Goal: Information Seeking & Learning: Check status

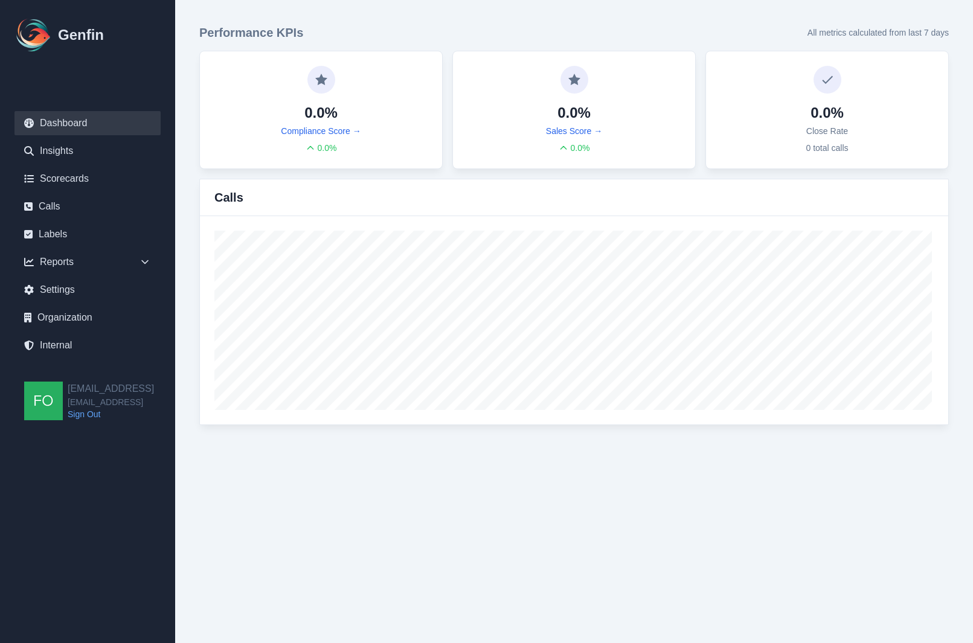
click at [70, 351] on link "Internal" at bounding box center [87, 345] width 146 height 24
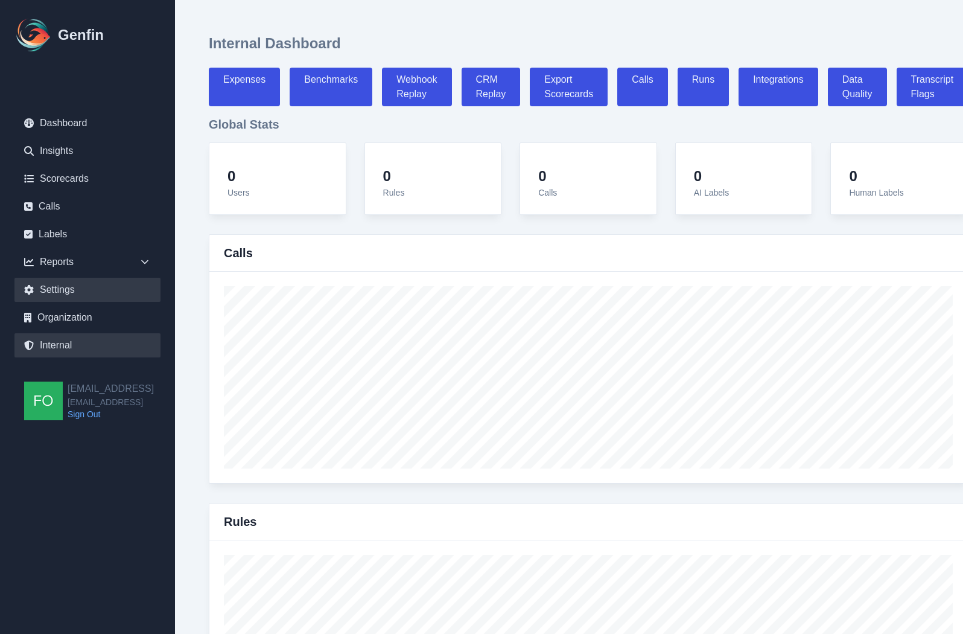
select select "paid"
select select "7"
select select "paid"
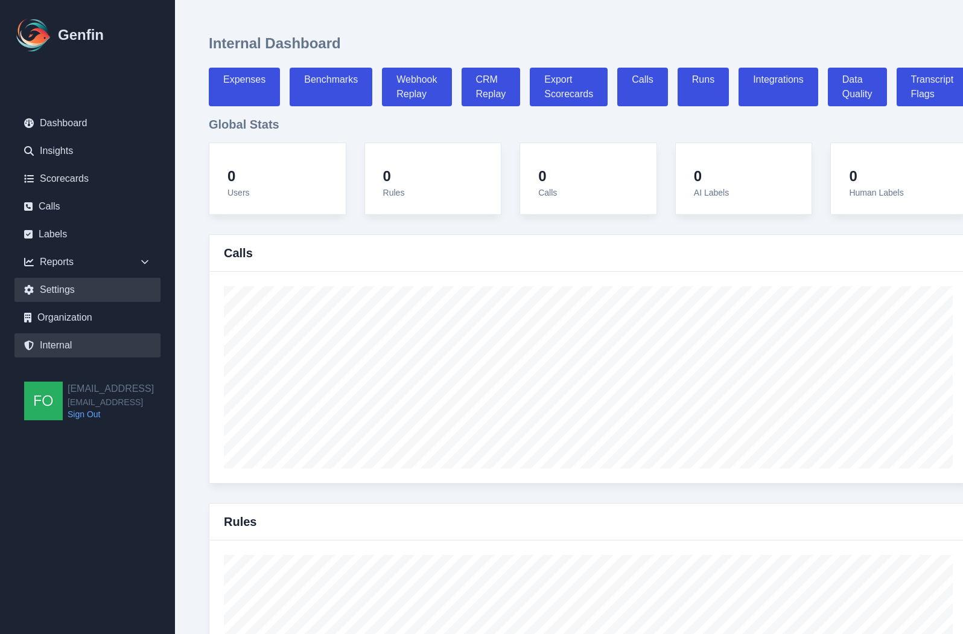
select select "7"
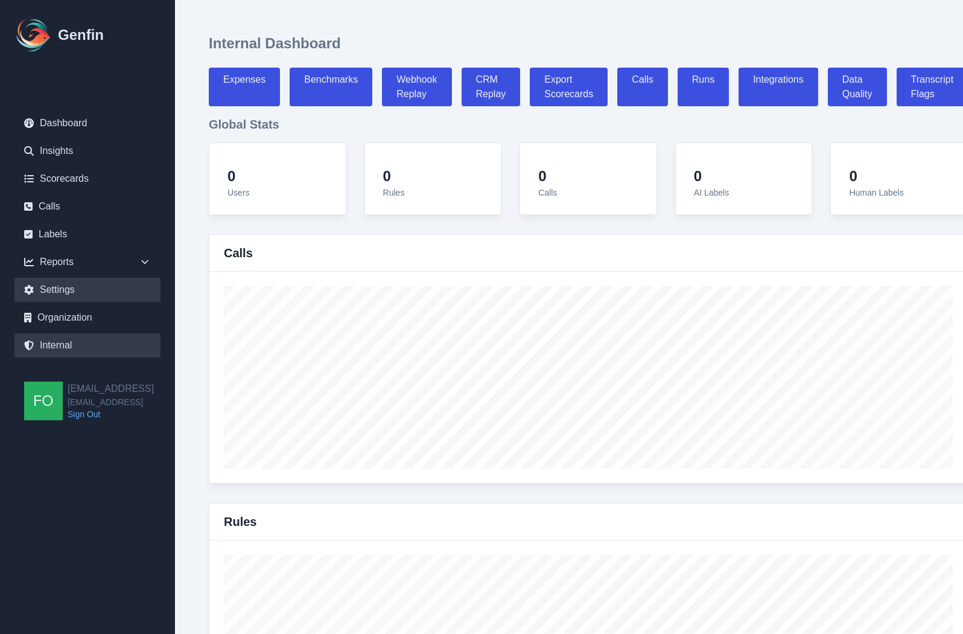
select select "7"
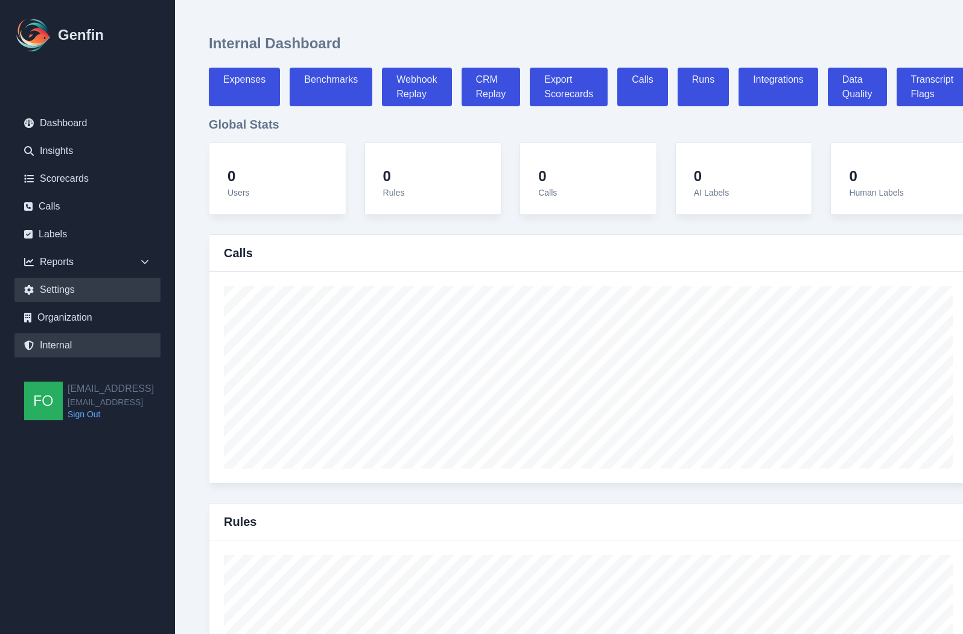
select select "7"
select select "paid"
select select "7"
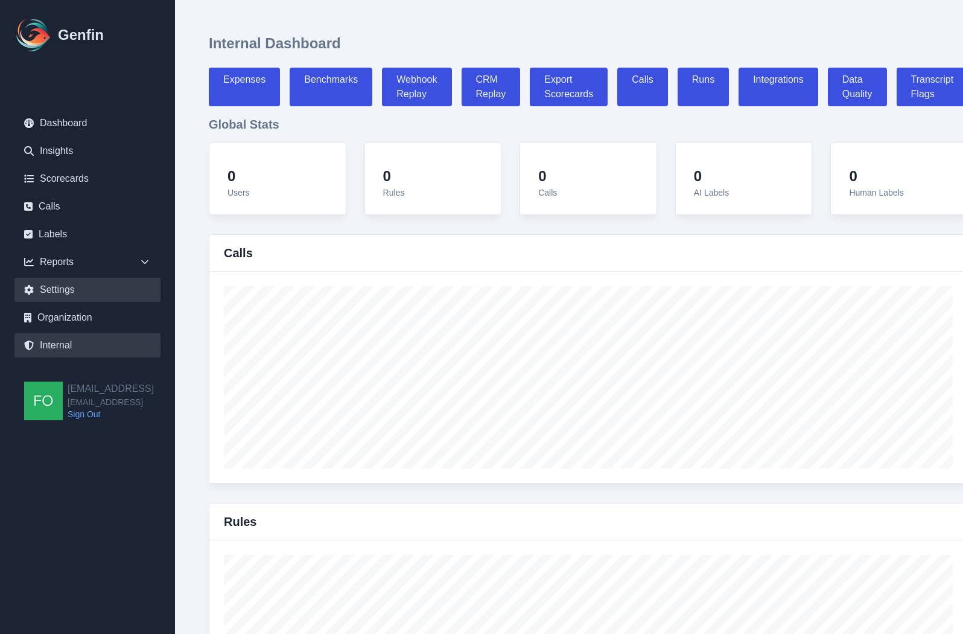
select select "7"
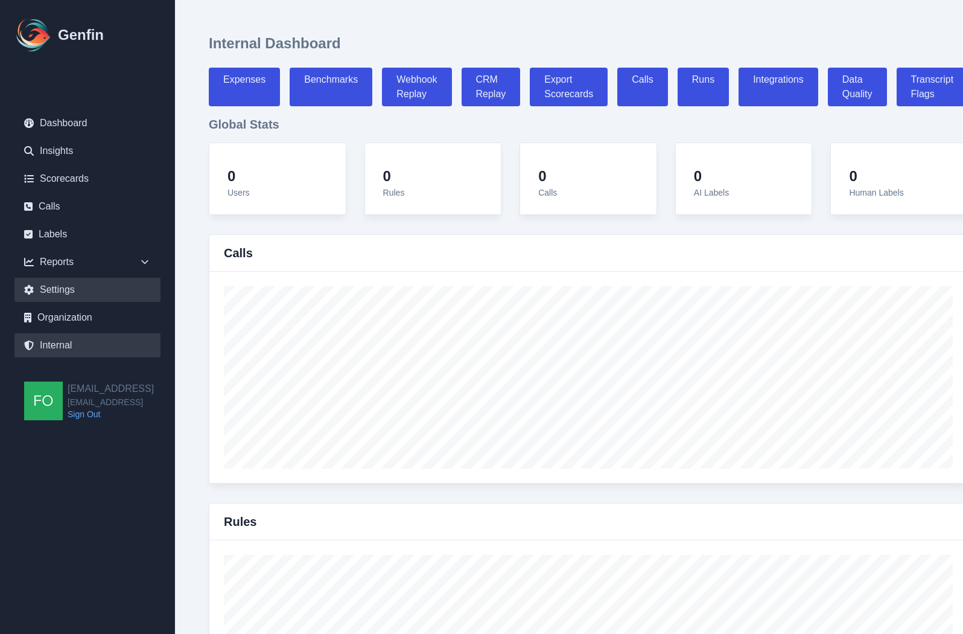
select select "7"
select select "paid"
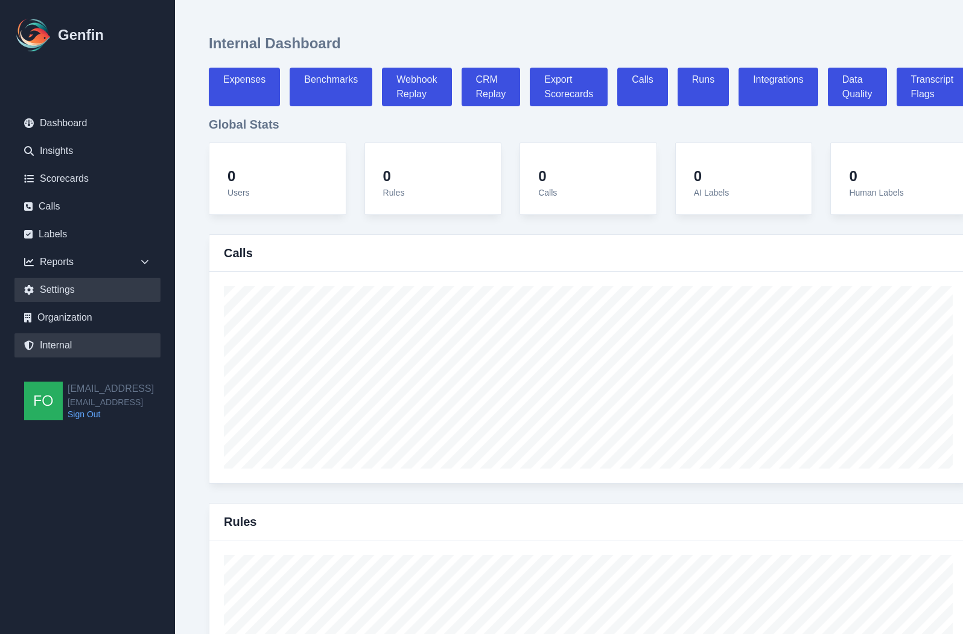
select select "7"
select select "paid"
select select "7"
select select "paid"
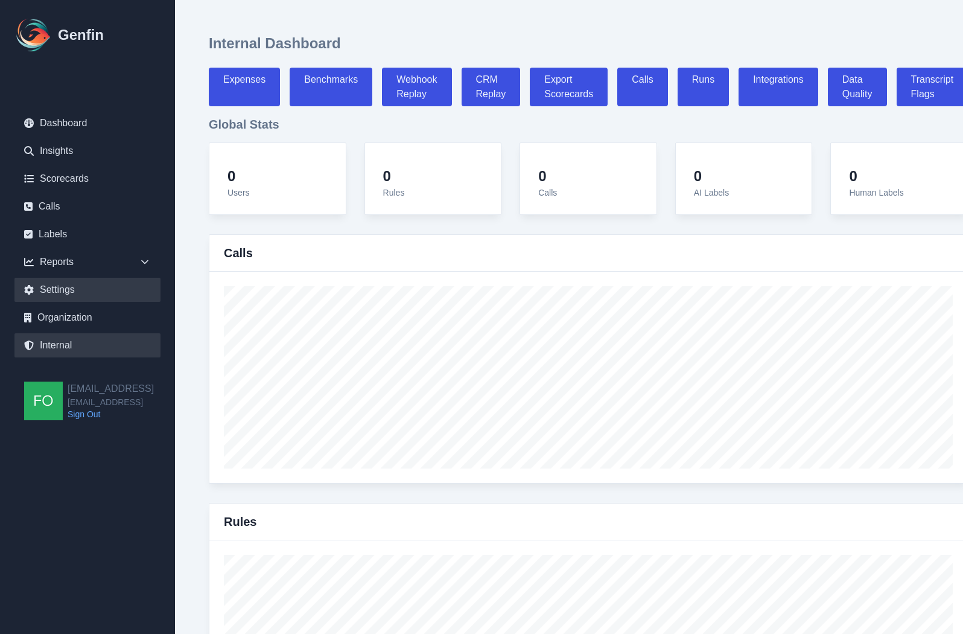
select select "7"
select select "paid"
select select "7"
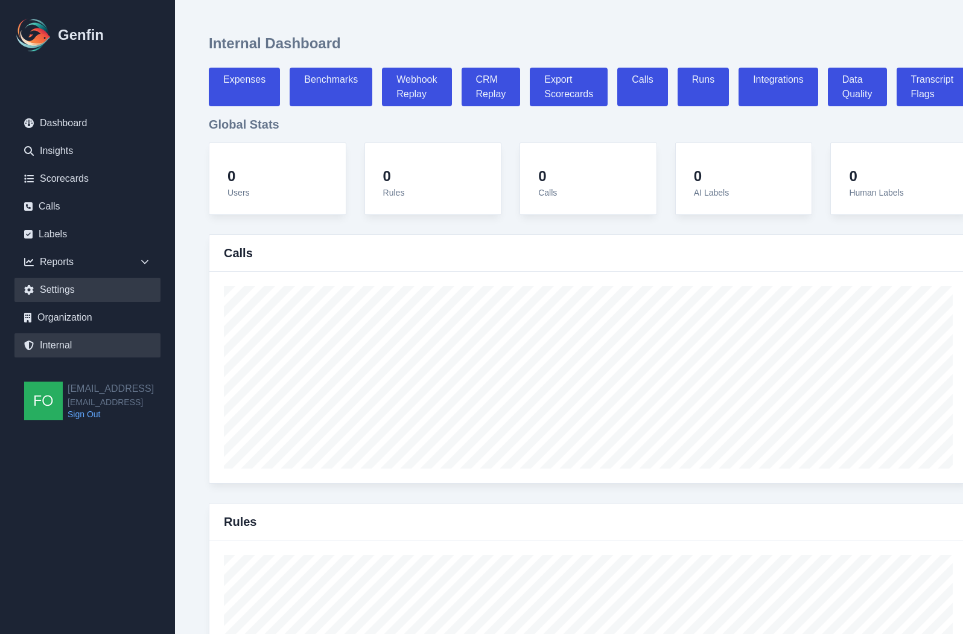
select select "7"
select select "paid"
select select "7"
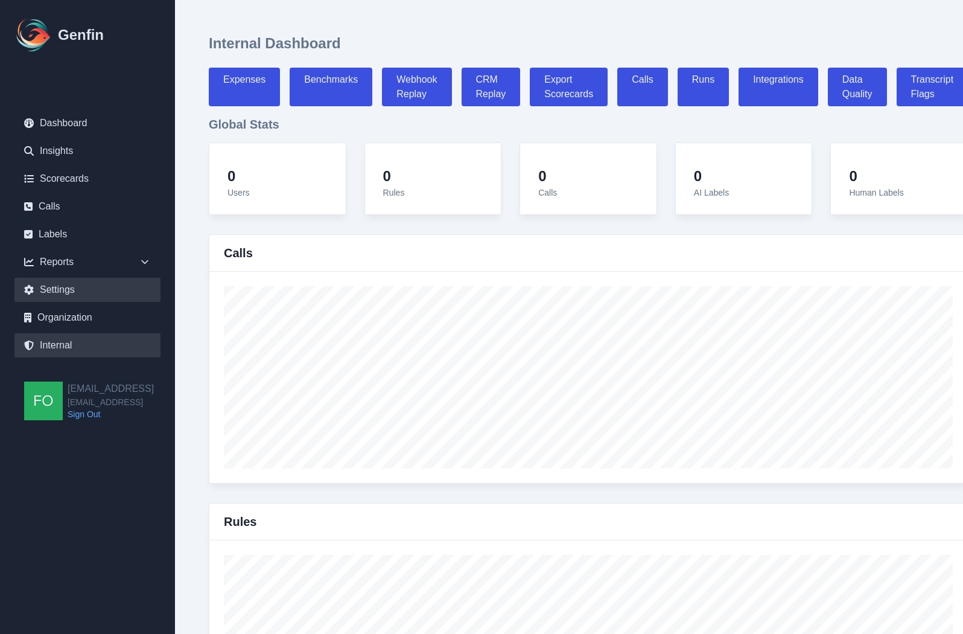
select select "paid"
select select "7"
select select "paid"
select select "7"
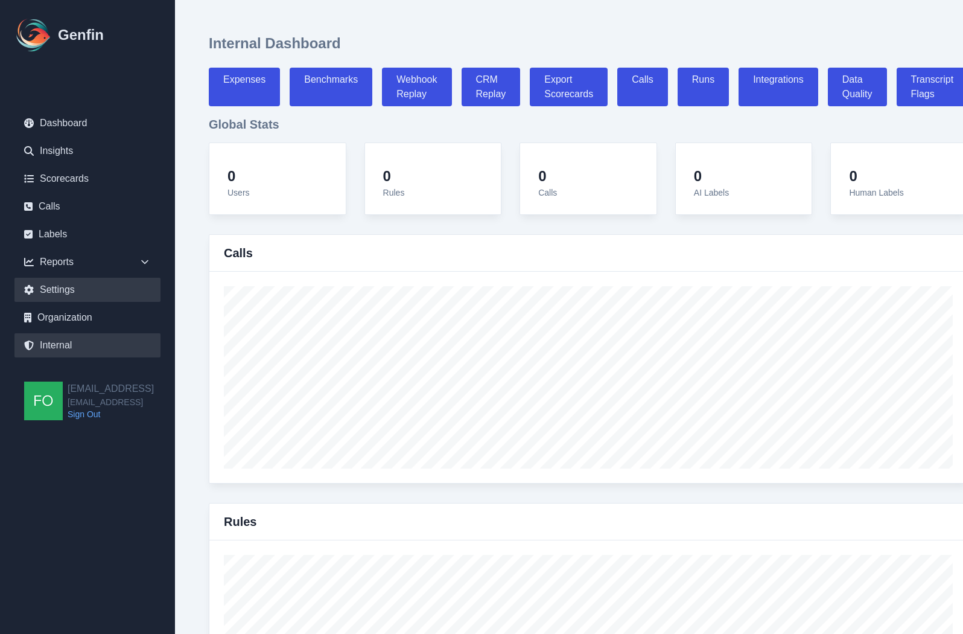
select select "paid"
select select "7"
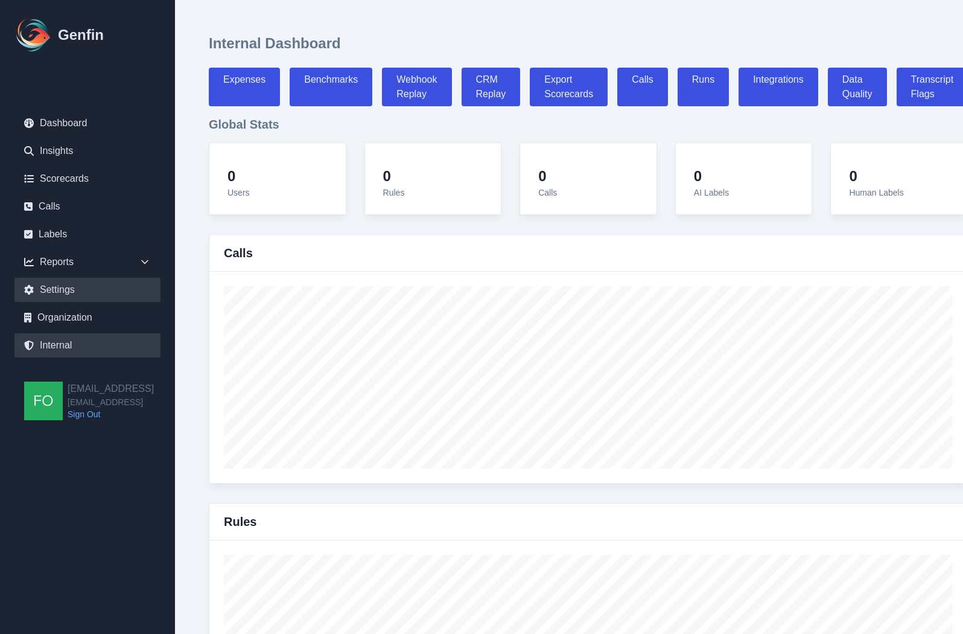
select select "7"
select select "paid"
select select "7"
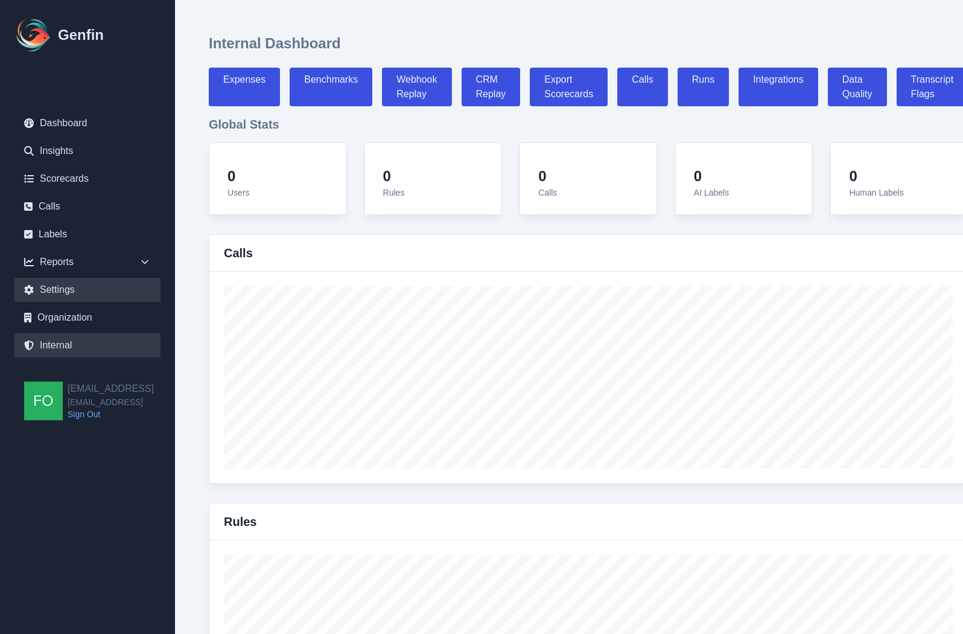
select select "7"
select select "paid"
select select "7"
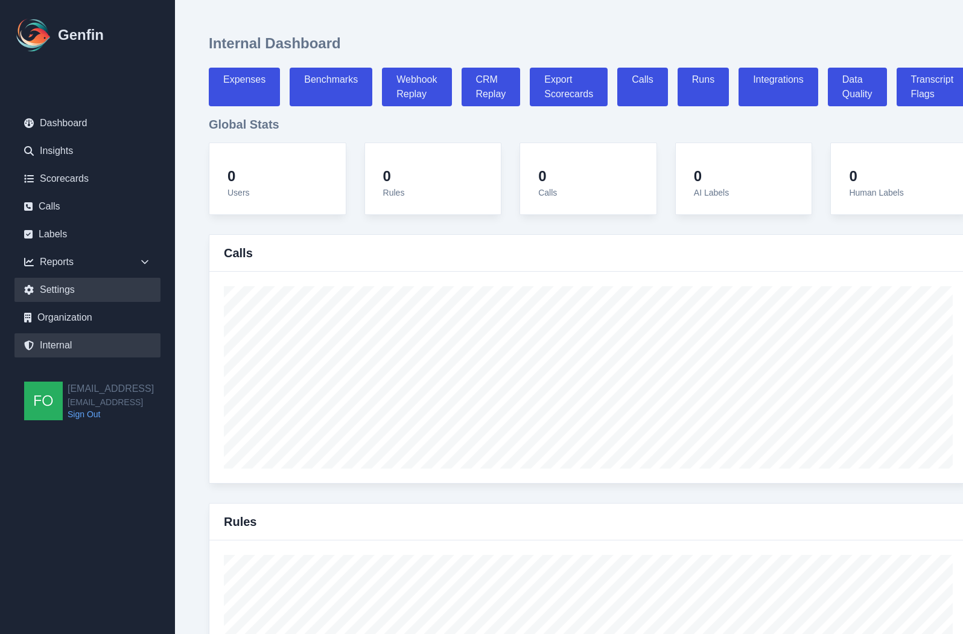
select select "7"
select select "paid"
select select "7"
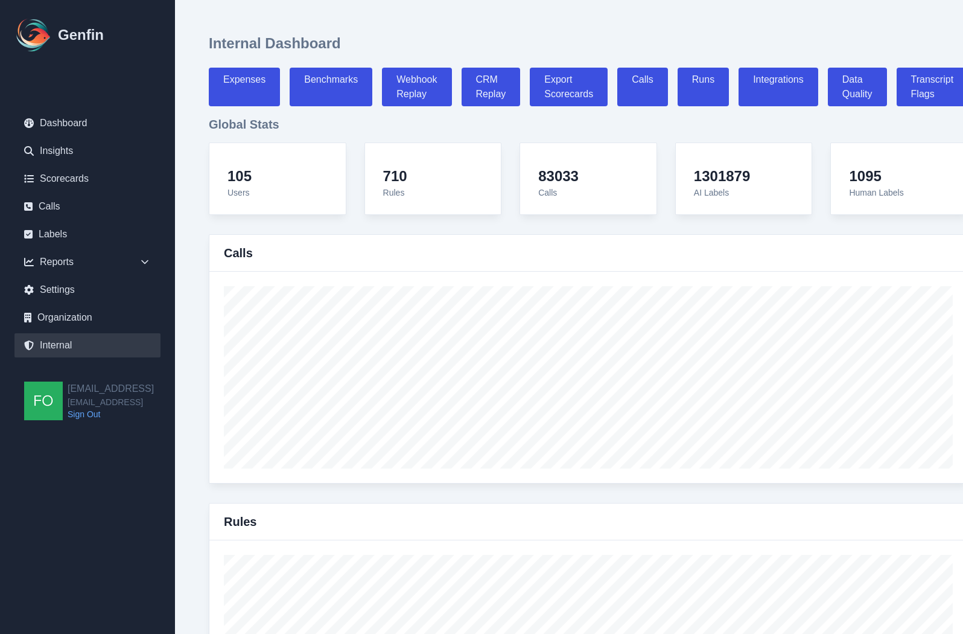
scroll to position [10564, 0]
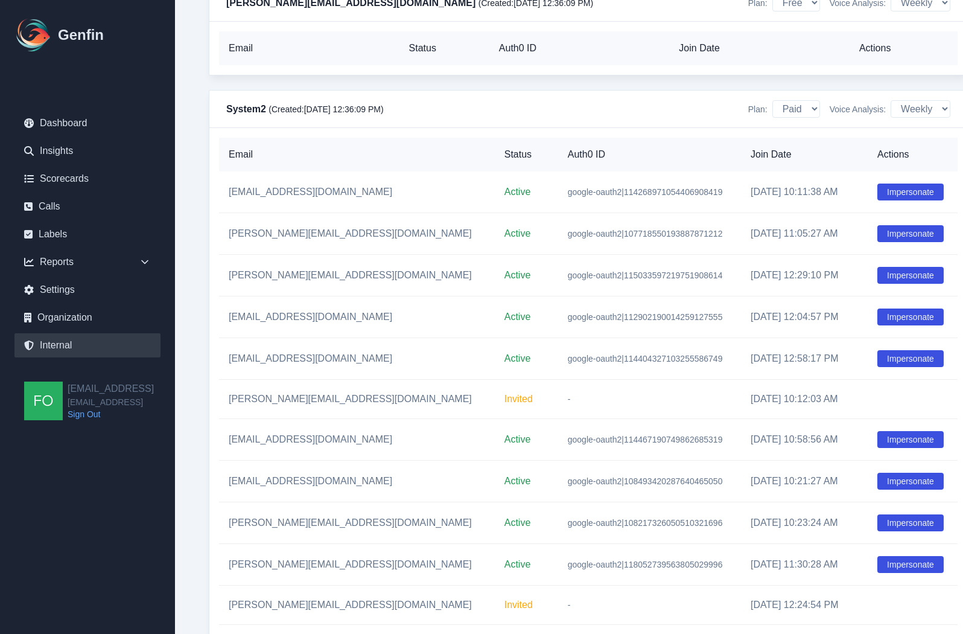
click at [934, 338] on td "Impersonate" at bounding box center [913, 359] width 90 height 42
click at [920, 350] on button "Impersonate" at bounding box center [911, 358] width 66 height 17
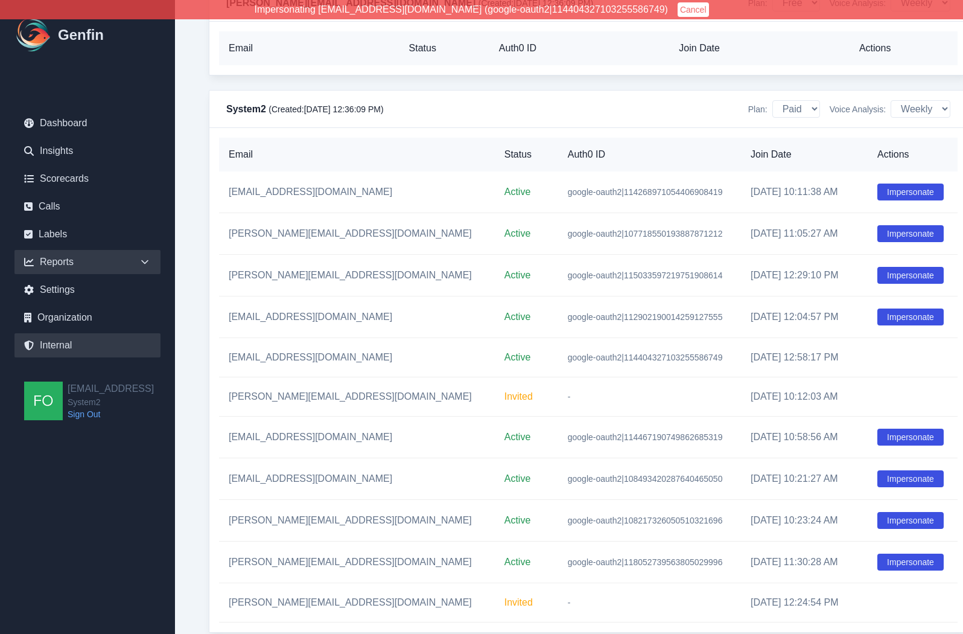
click at [132, 262] on div "Reports" at bounding box center [87, 262] width 146 height 24
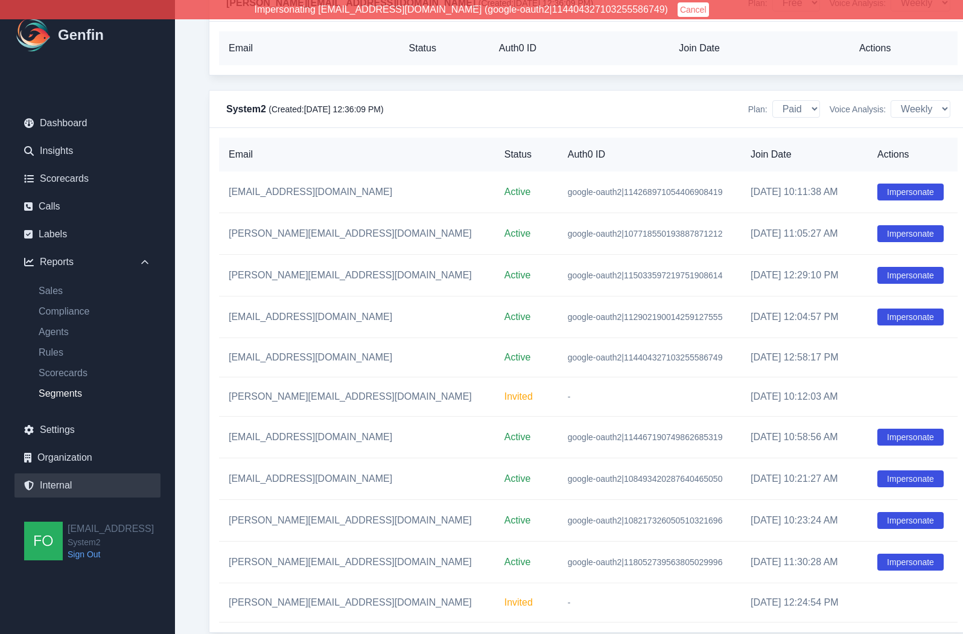
click at [57, 395] on link "Segments" at bounding box center [95, 393] width 132 height 14
select select "14"
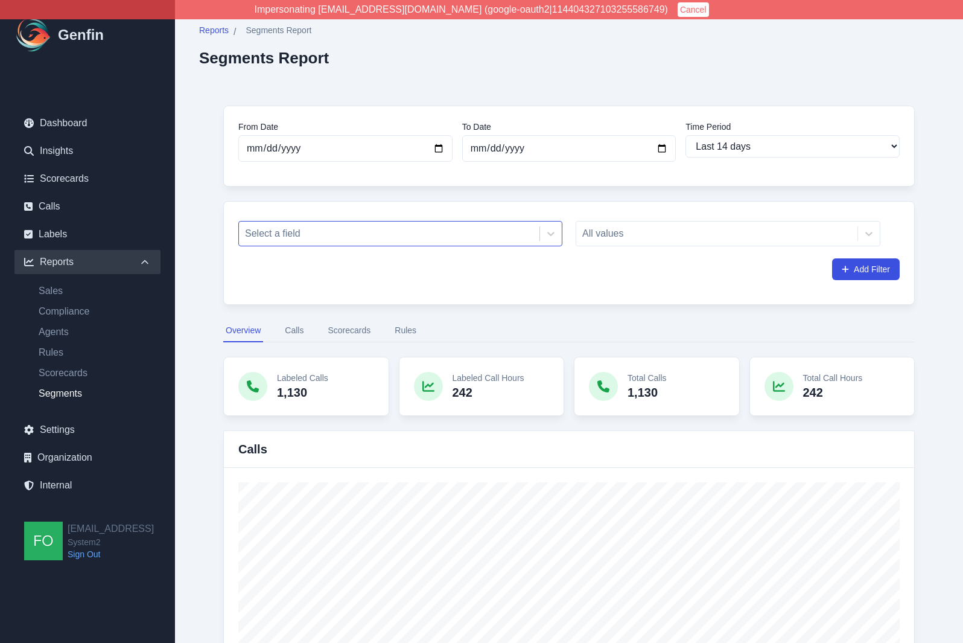
click at [425, 228] on div at bounding box center [389, 233] width 289 height 17
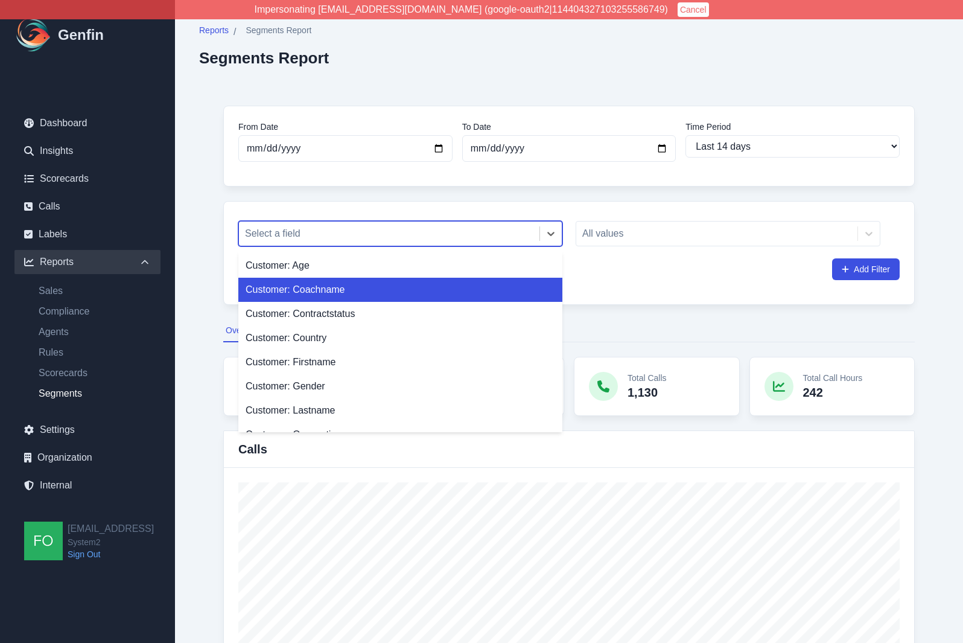
click at [345, 298] on div "Customer: Coachname" at bounding box center [400, 290] width 324 height 24
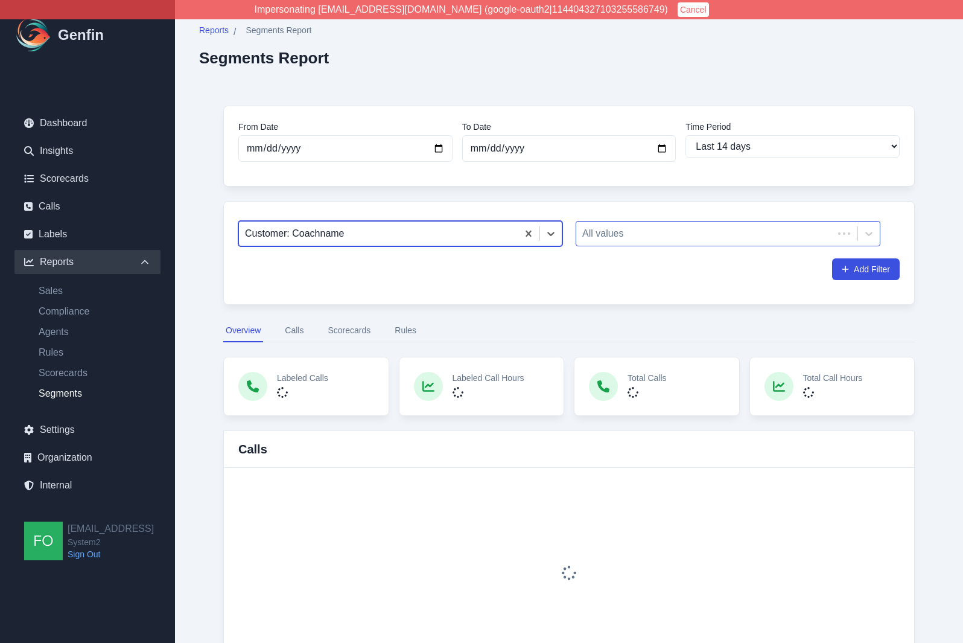
click at [673, 223] on div "All values" at bounding box center [705, 234] width 257 height 22
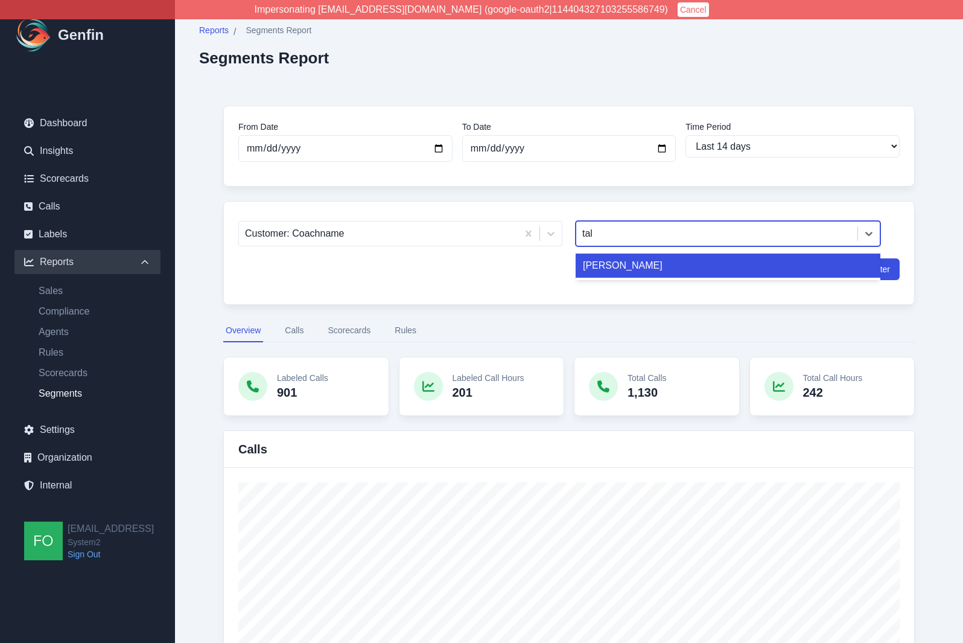
type input "tali"
click at [643, 270] on div "[PERSON_NAME]" at bounding box center [728, 266] width 305 height 24
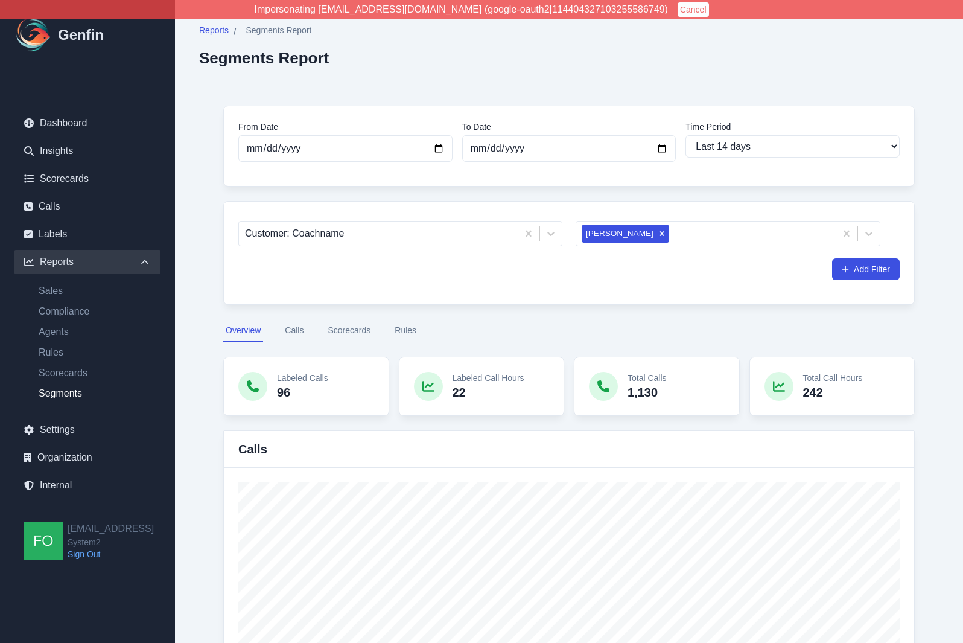
click at [353, 332] on button "Scorecards" at bounding box center [349, 330] width 48 height 23
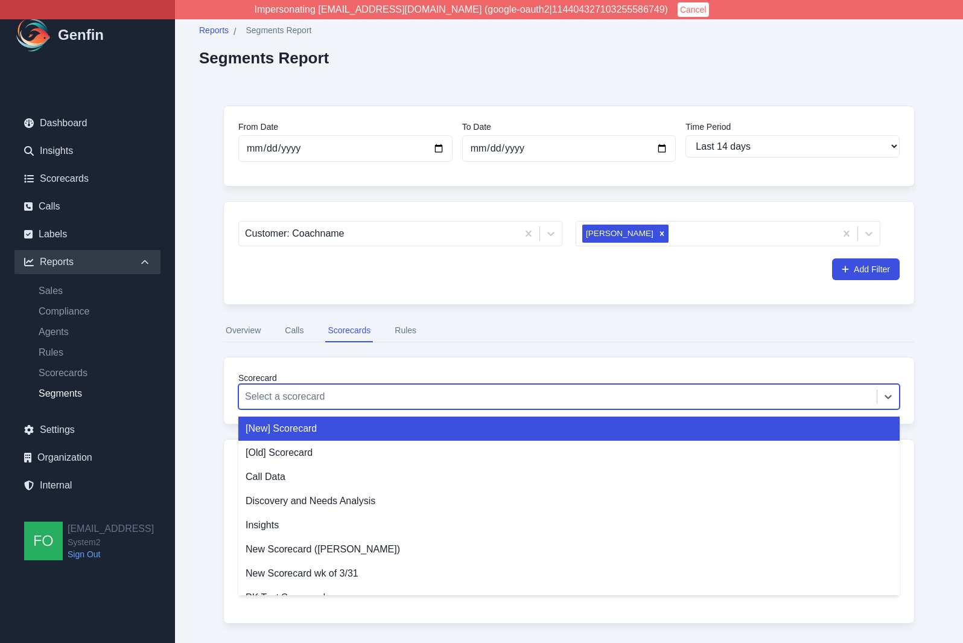
click at [312, 395] on div at bounding box center [558, 396] width 626 height 17
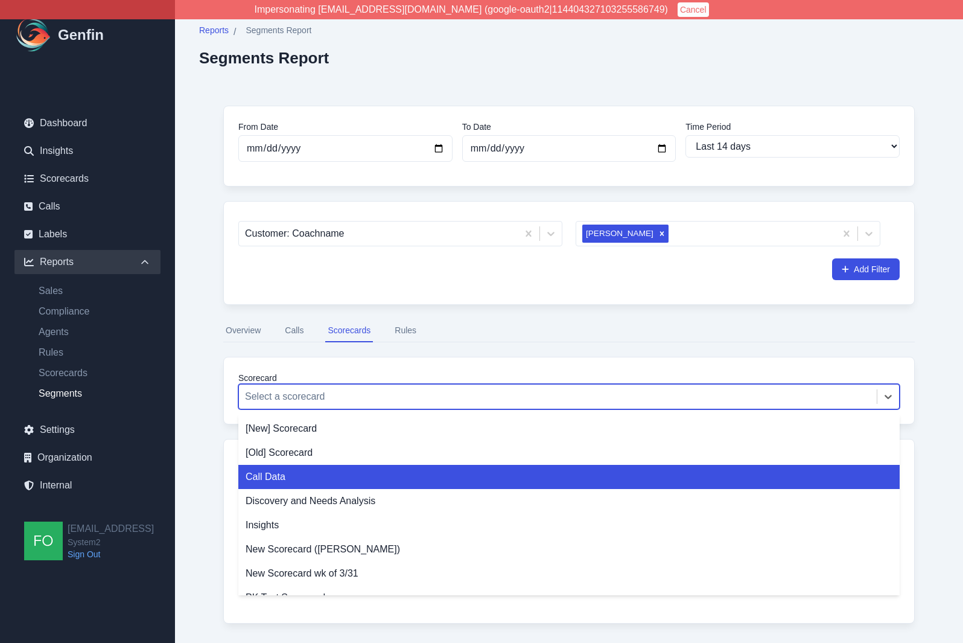
click at [295, 477] on div "Call Data" at bounding box center [569, 477] width 662 height 24
